Goal: Task Accomplishment & Management: Use online tool/utility

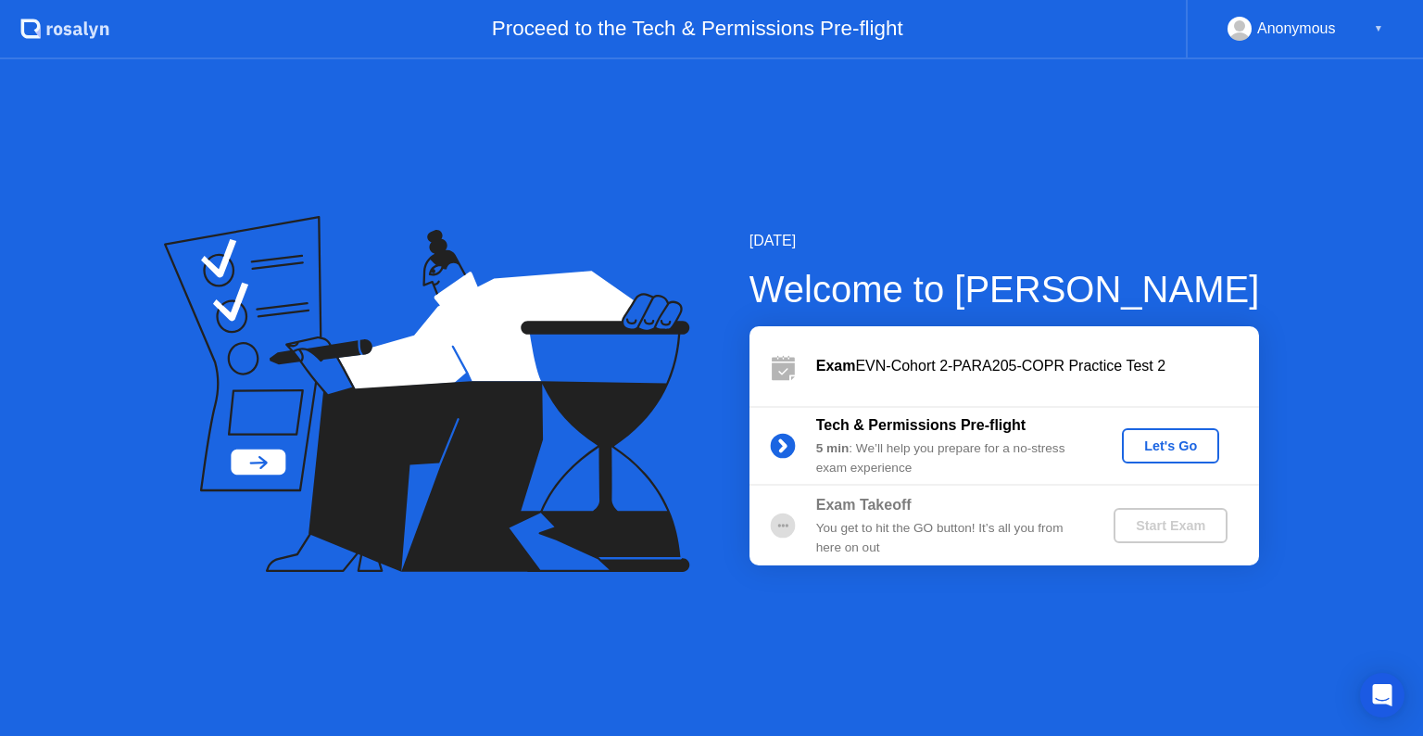
click at [1179, 453] on div "Let's Go" at bounding box center [1170, 445] width 82 height 15
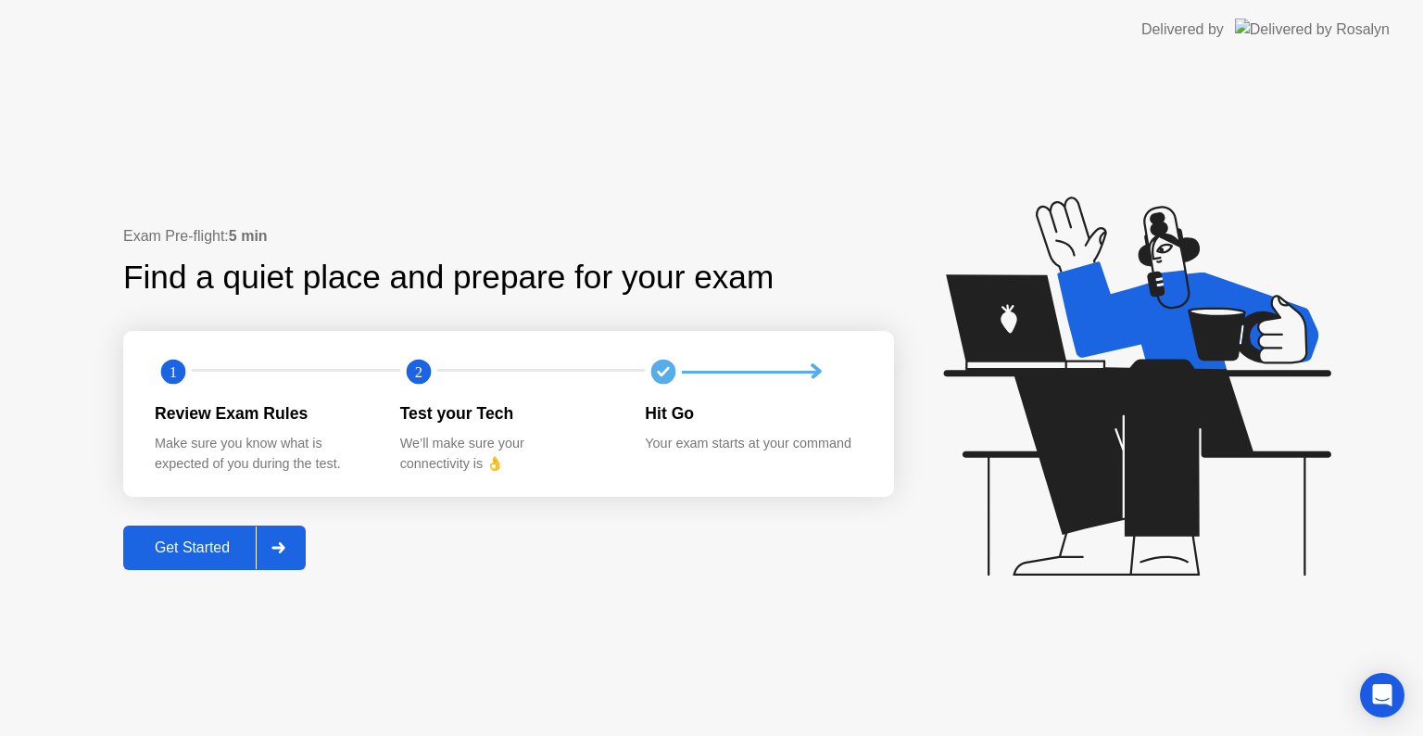
click at [201, 563] on button "Get Started" at bounding box center [214, 547] width 183 height 44
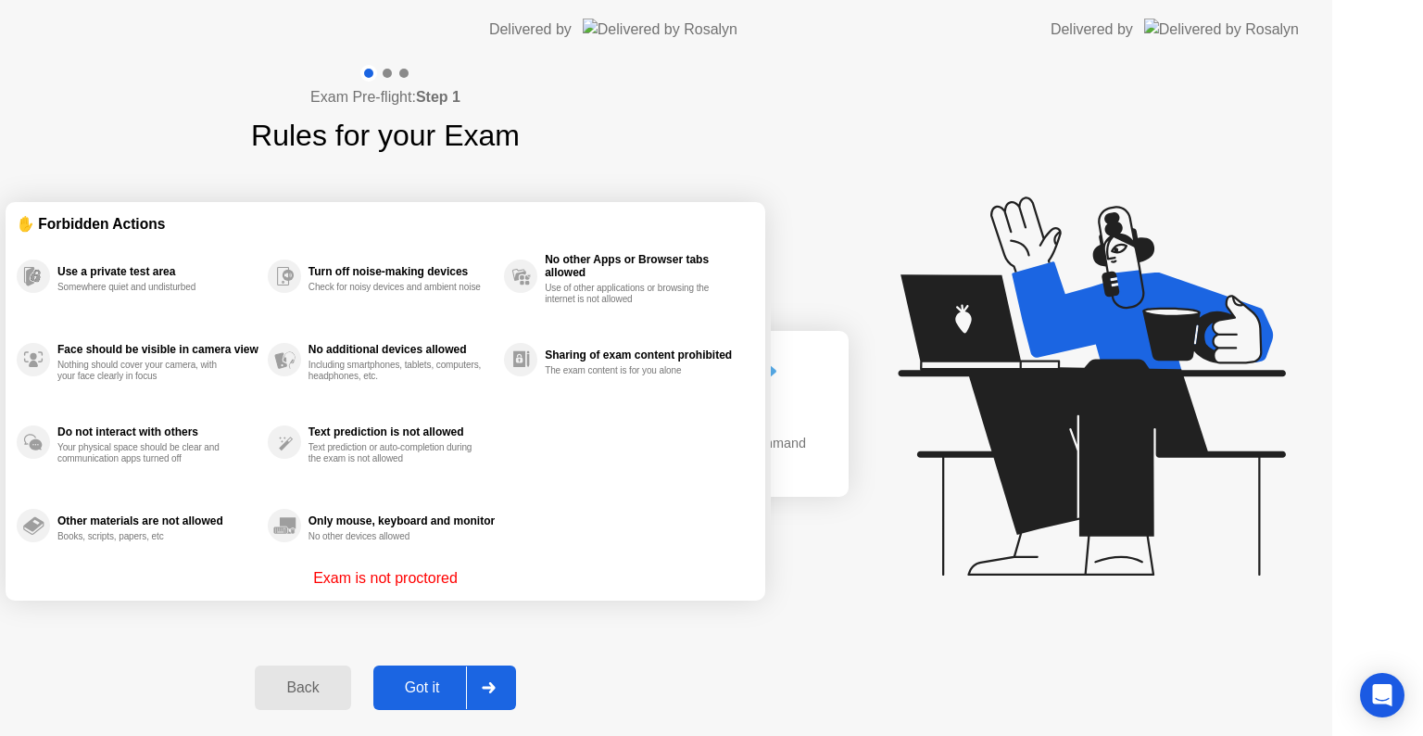
click at [201, 563] on div "Exam Pre-flight: Step 1 Rules for your Exam ✋ Forbidden Actions Use a private t…" at bounding box center [385, 397] width 771 height 676
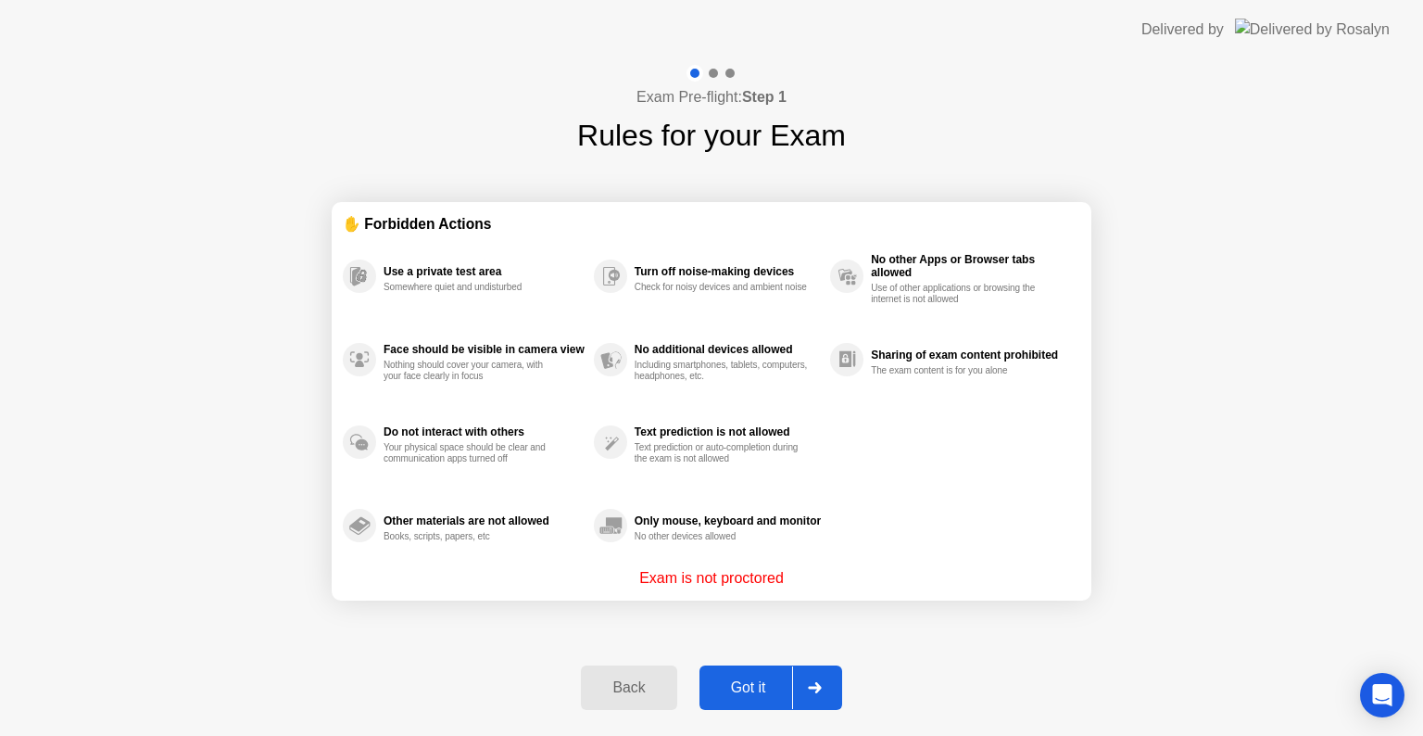
click at [750, 674] on button "Got it" at bounding box center [771, 687] width 143 height 44
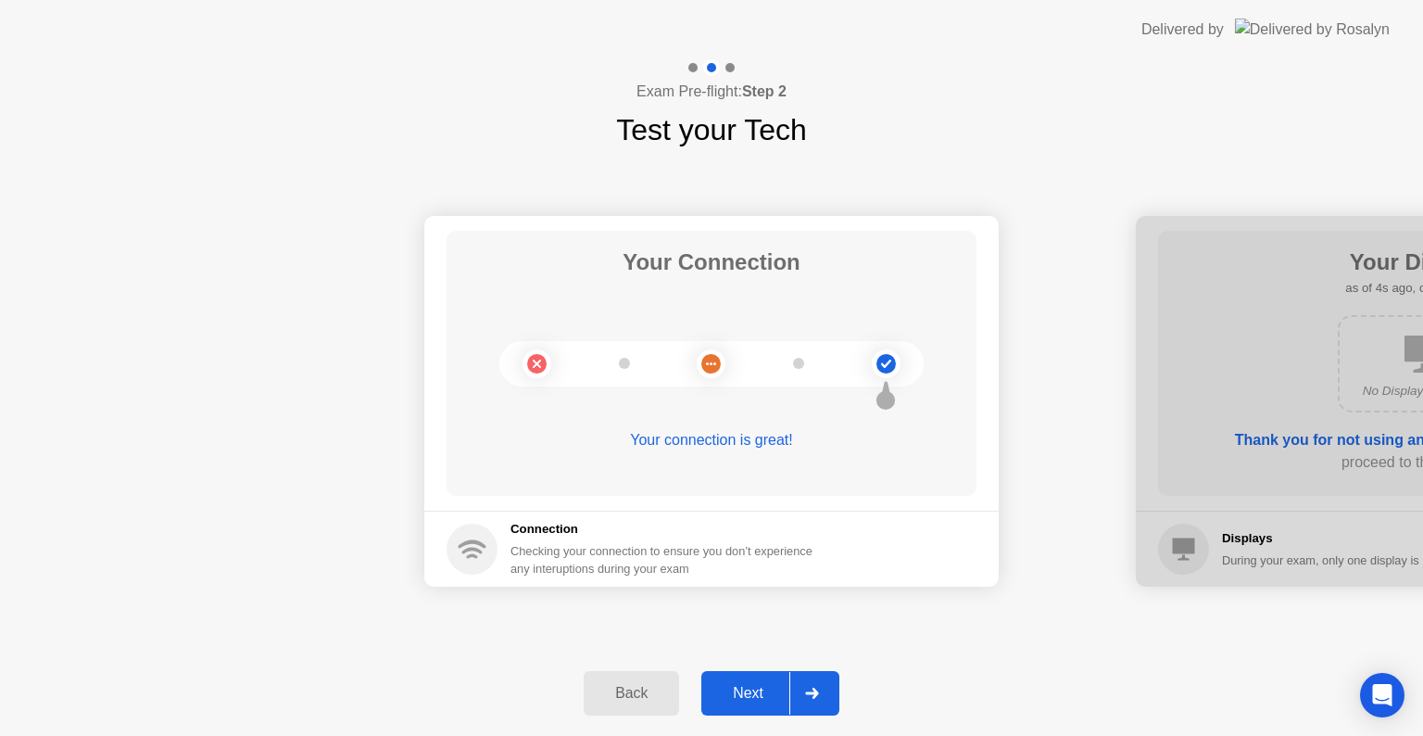
click at [797, 689] on div at bounding box center [811, 693] width 44 height 43
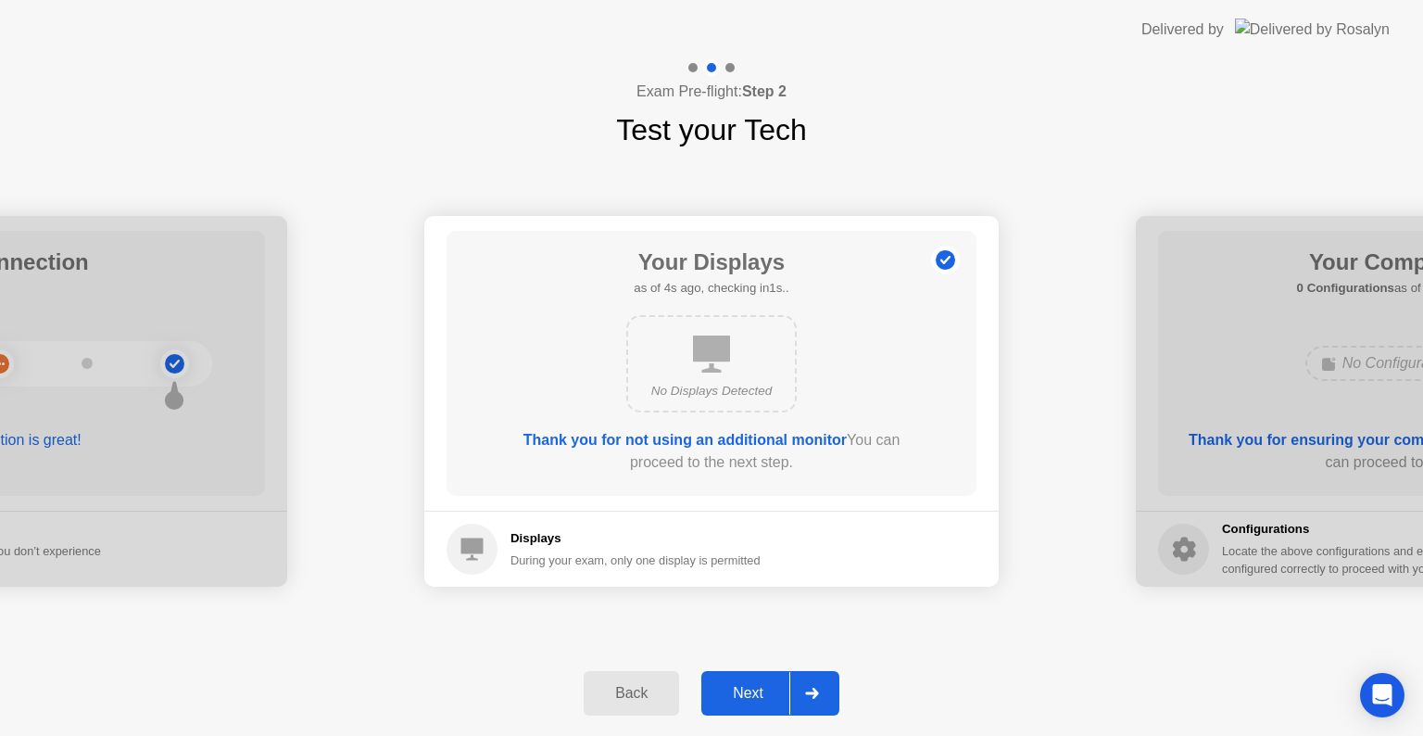
click at [796, 689] on div at bounding box center [811, 693] width 44 height 43
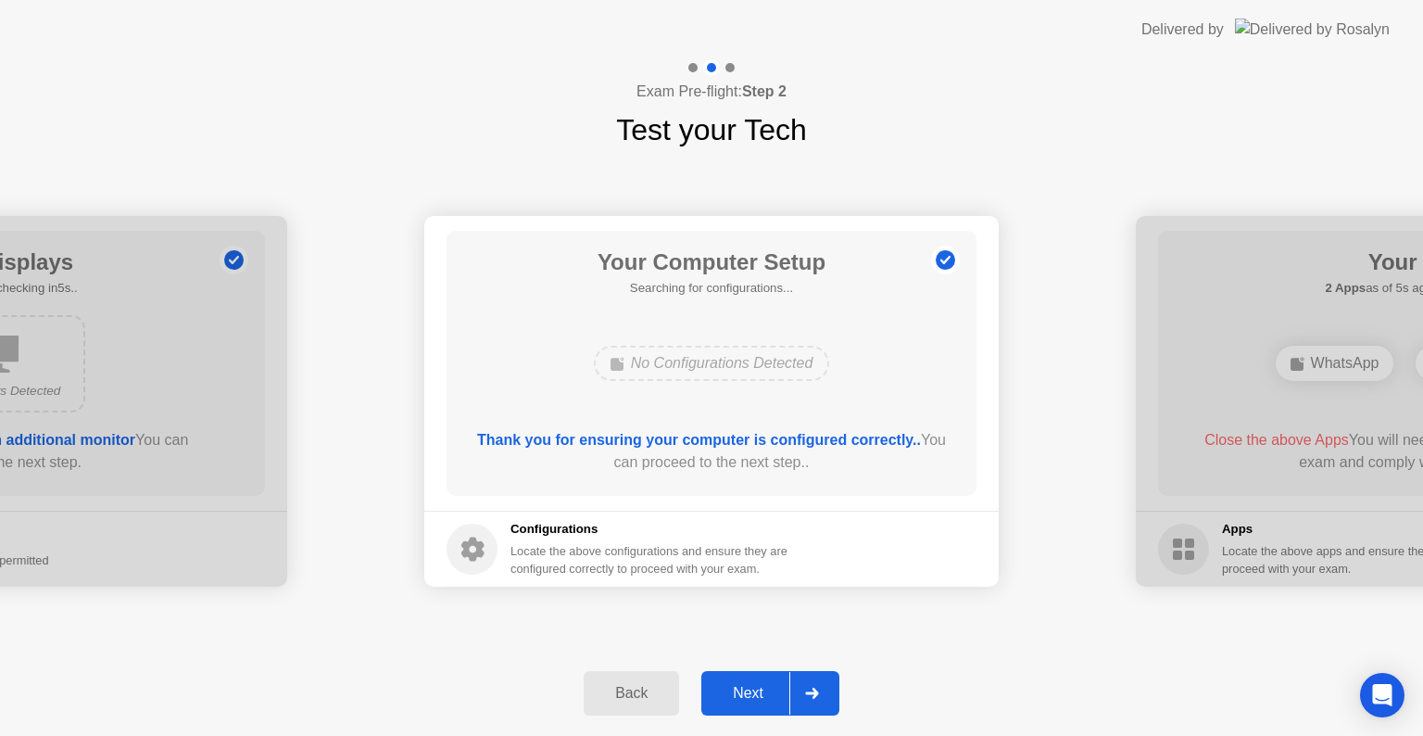
click at [796, 689] on div at bounding box center [811, 693] width 44 height 43
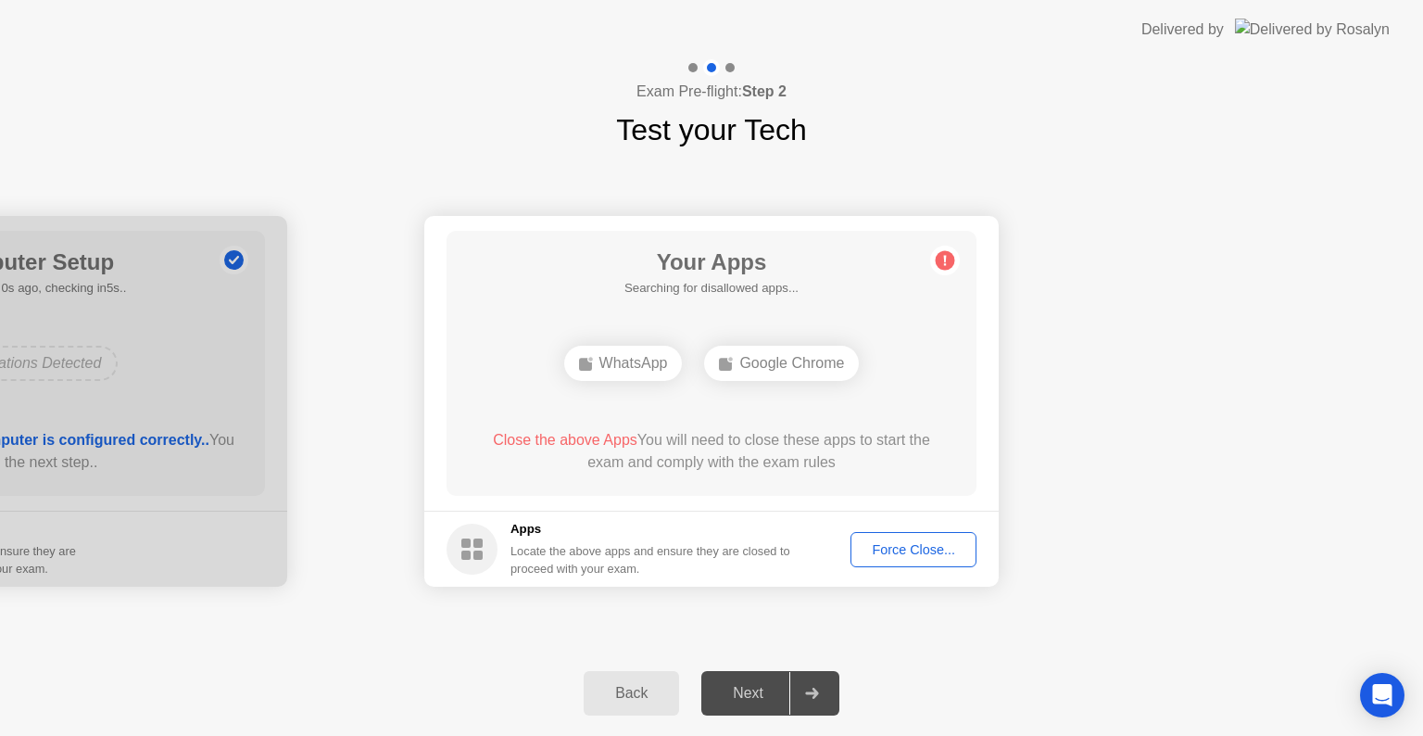
click at [796, 689] on div at bounding box center [811, 693] width 44 height 43
click at [890, 549] on div "Force Close..." at bounding box center [913, 549] width 113 height 15
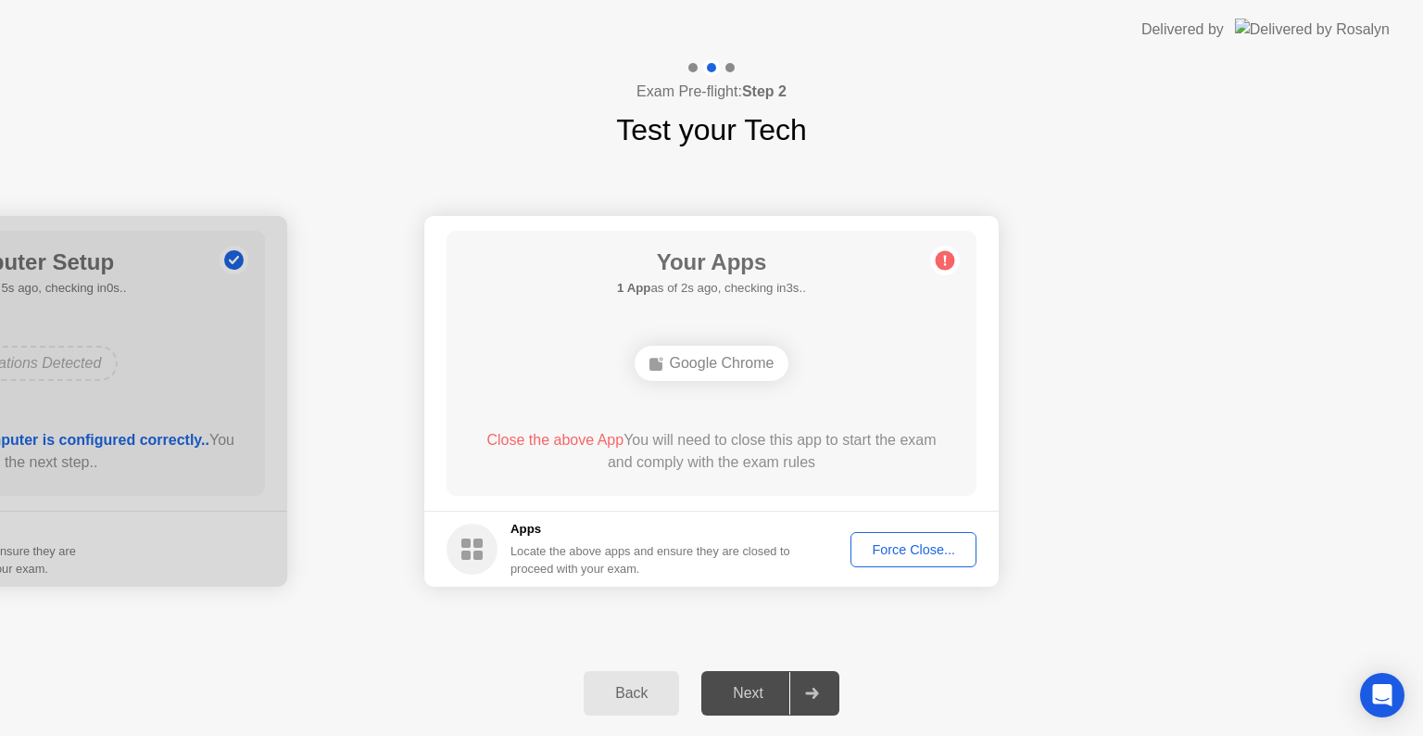
click at [921, 549] on div "Force Close..." at bounding box center [913, 549] width 113 height 15
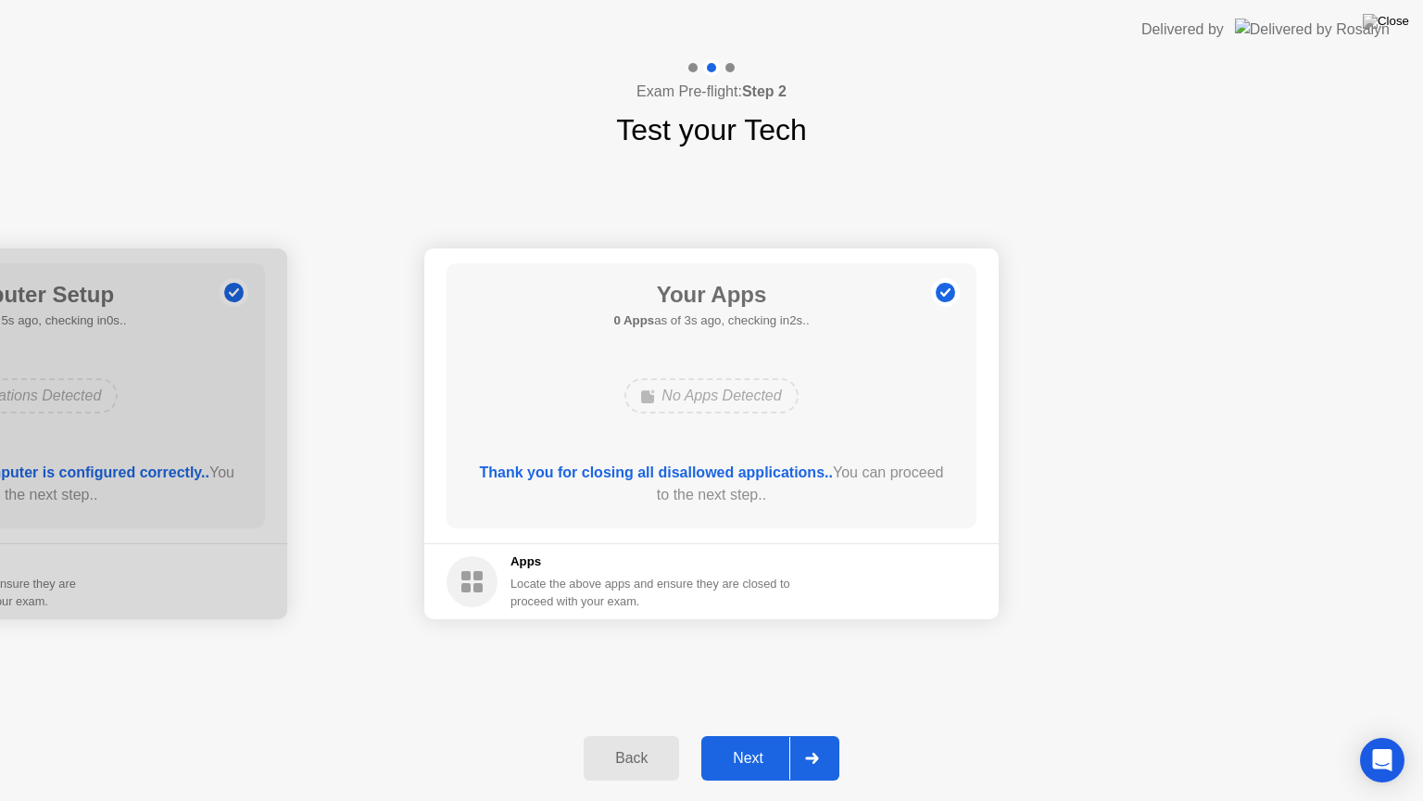
click at [828, 735] on div at bounding box center [811, 758] width 44 height 43
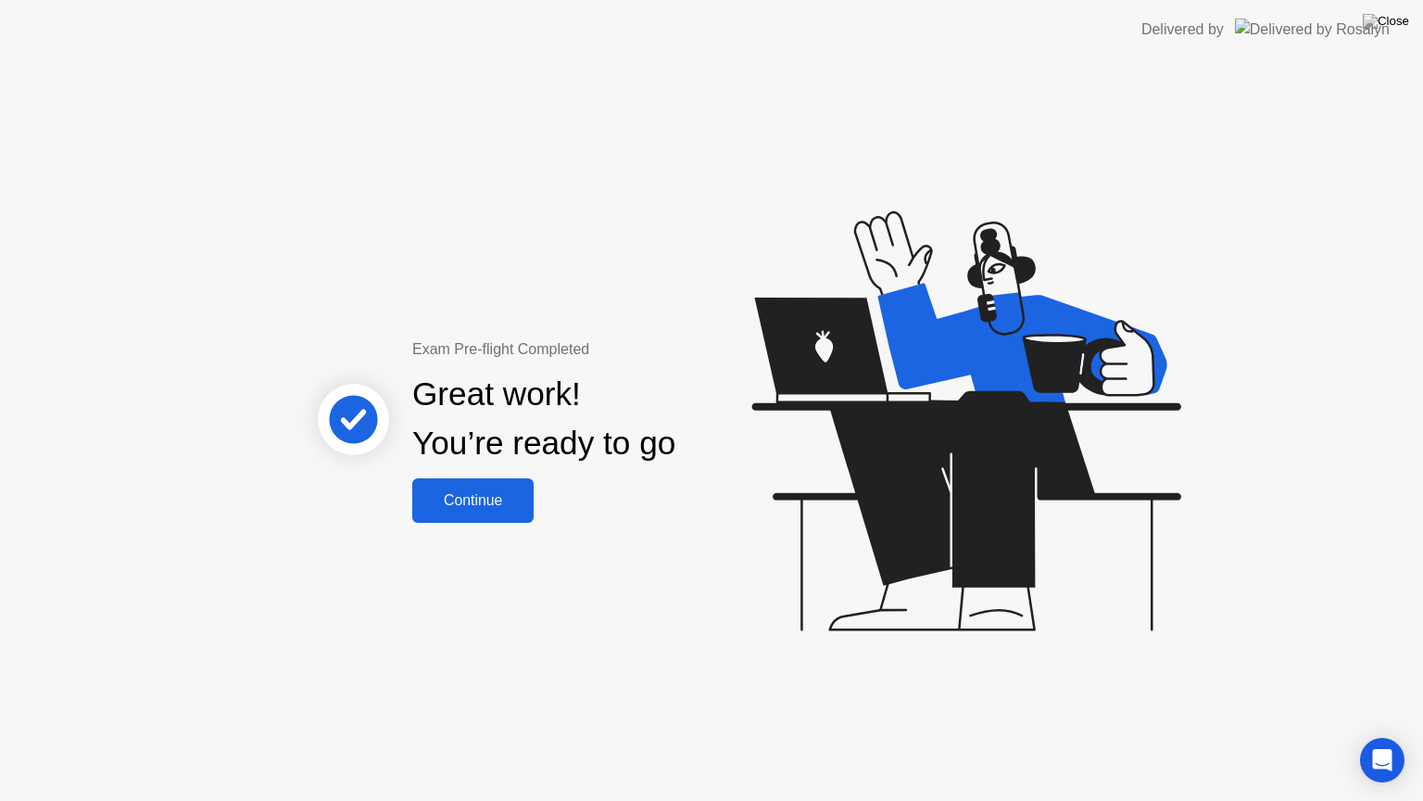
click at [467, 508] on div "Continue" at bounding box center [473, 500] width 110 height 17
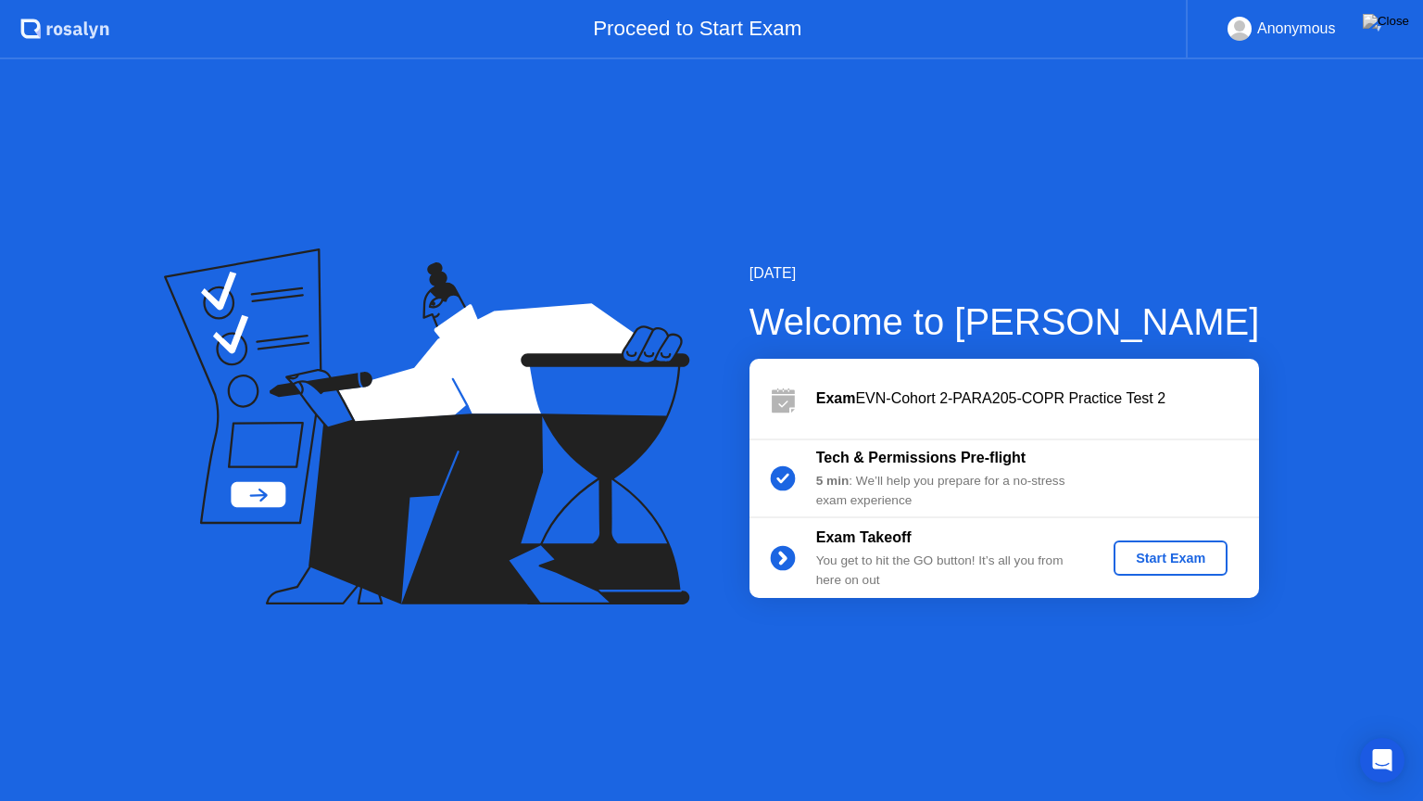
click at [1186, 563] on div "Start Exam" at bounding box center [1170, 557] width 99 height 15
